Goal: Information Seeking & Learning: Learn about a topic

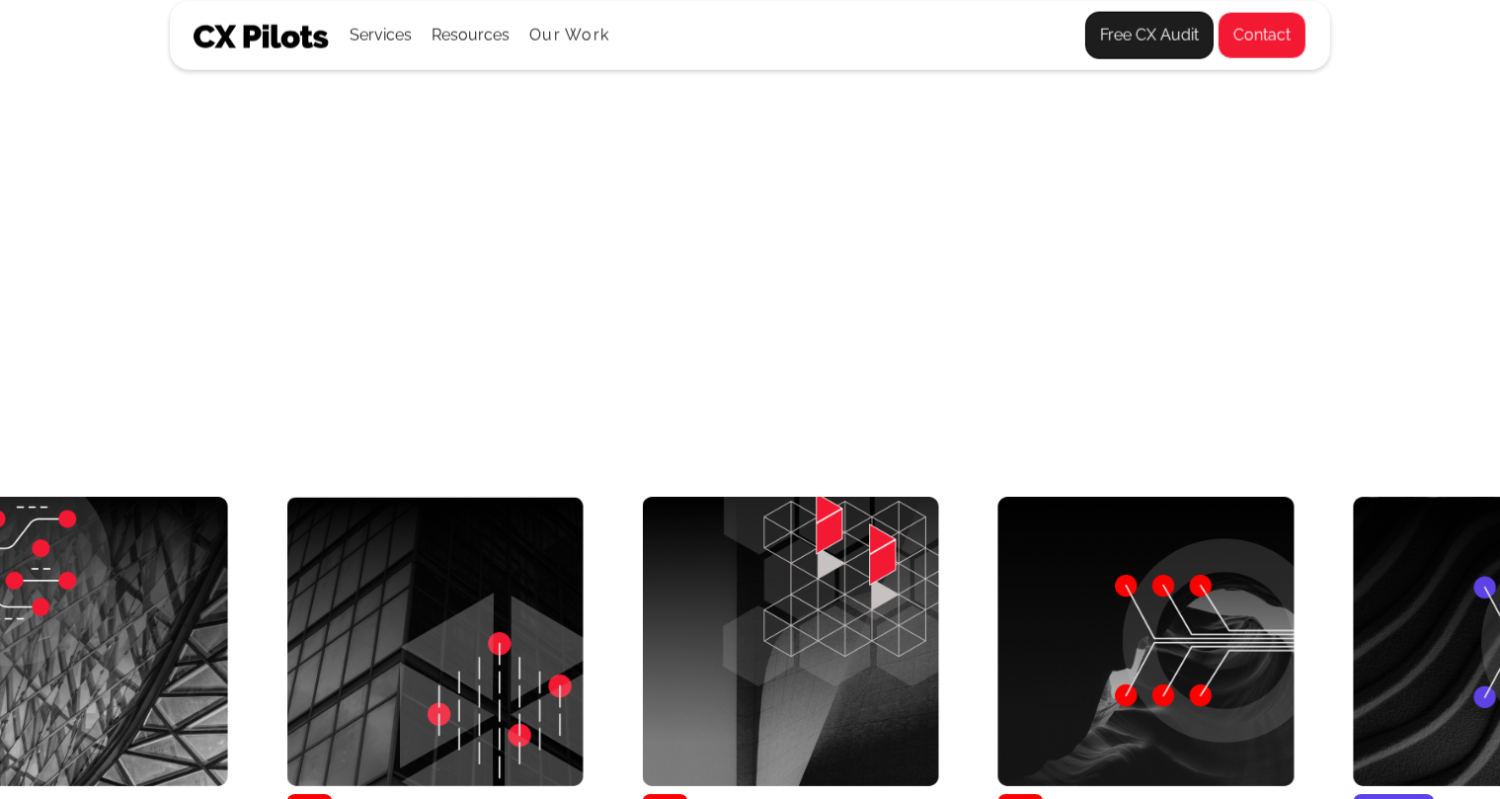
scroll to position [7822, 10976]
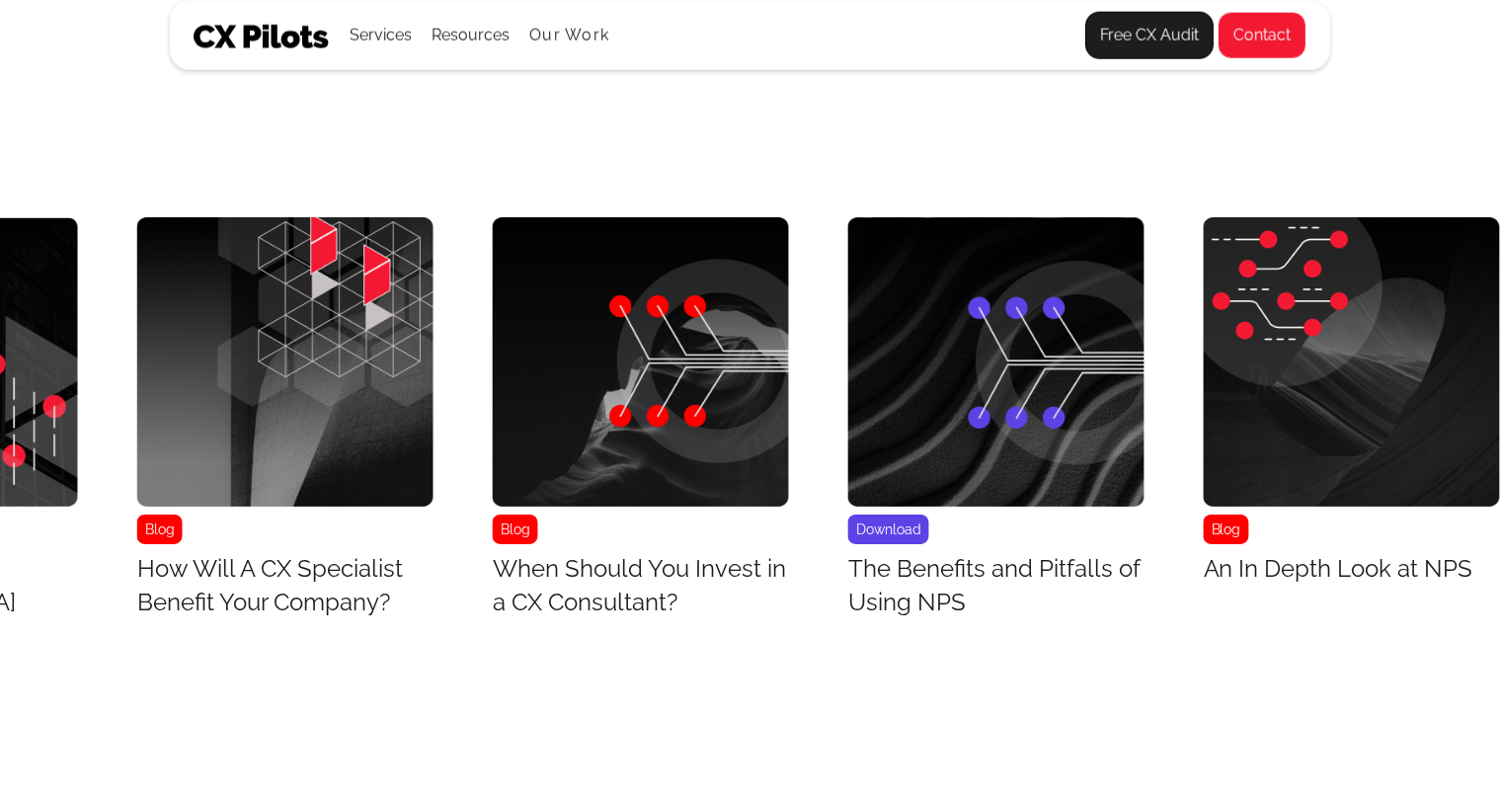
click at [1380, 586] on h3 "An In Depth Look at NPS" at bounding box center [1339, 569] width 270 height 34
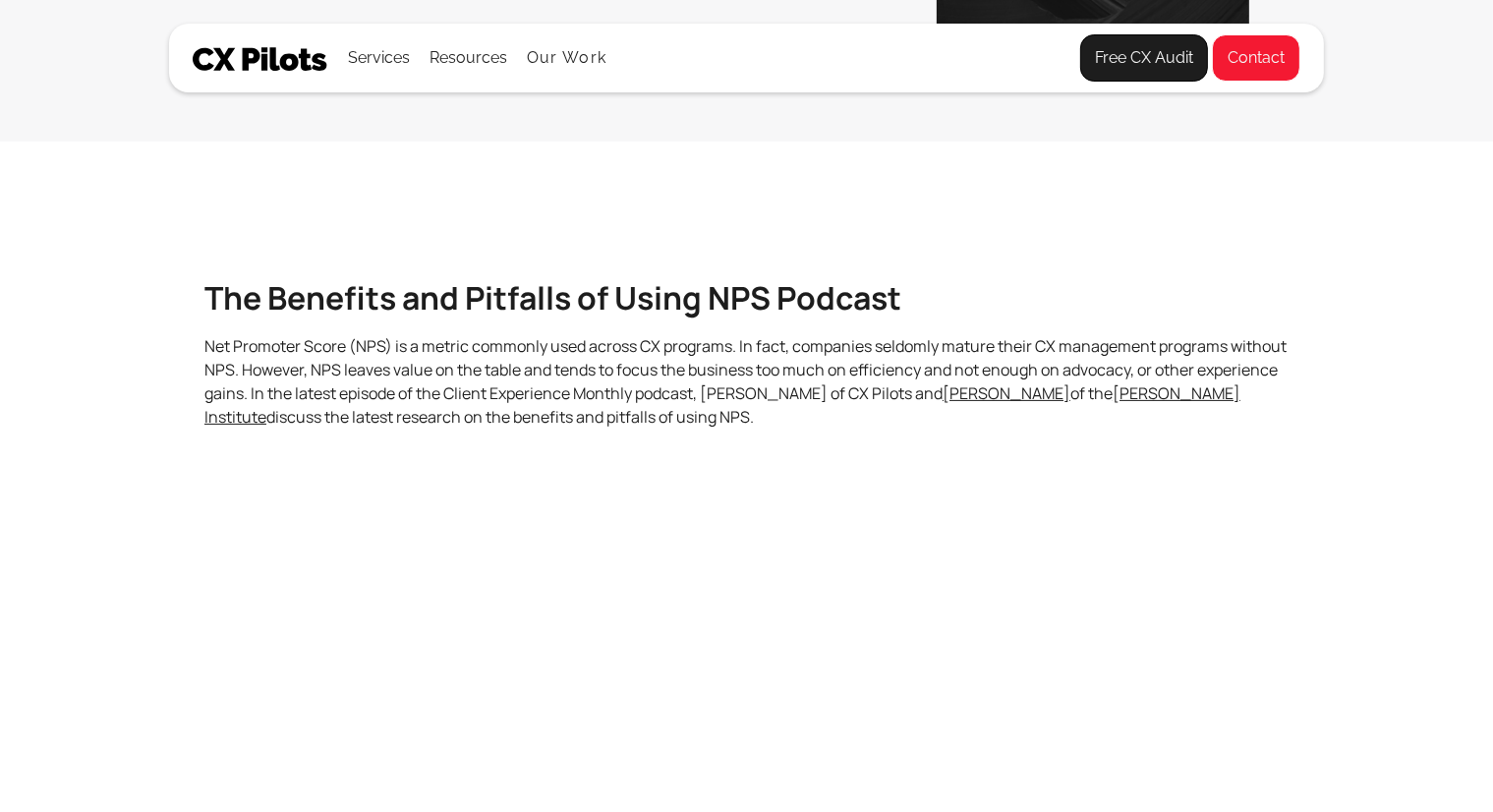
scroll to position [392, 0]
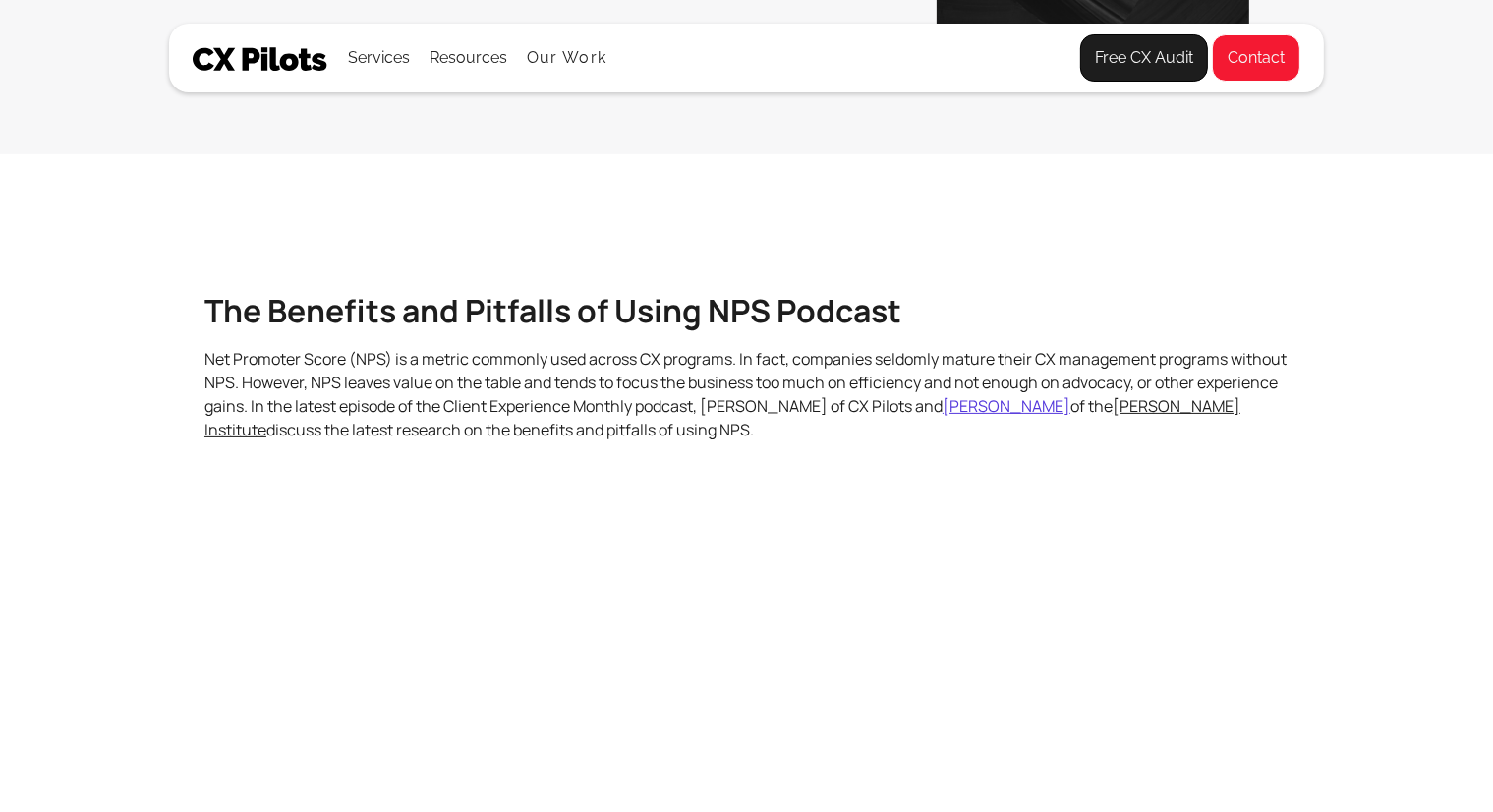
click at [1071, 398] on link "John Dawes" at bounding box center [1006, 406] width 127 height 22
